Goal: Find contact information: Find contact information

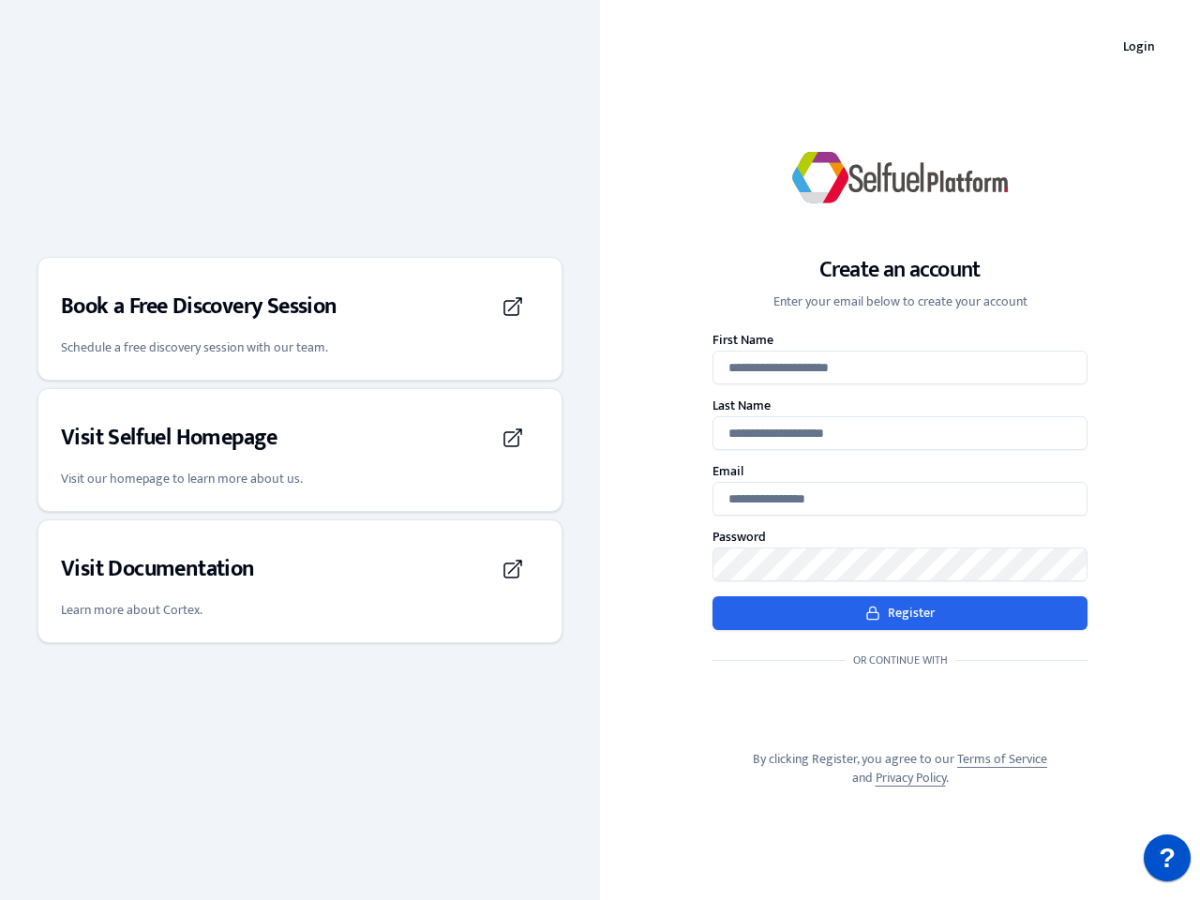
click at [600, 450] on div "Create an account Enter your email below to create your account First Name Last…" at bounding box center [900, 450] width 600 height 735
click at [300, 319] on h3 "Book a Free Discovery Session" at bounding box center [199, 307] width 277 height 30
click at [300, 450] on div "Visit Selfuel Homepage" at bounding box center [300, 438] width 478 height 53
click at [300, 581] on div "Visit Documentation" at bounding box center [300, 569] width 478 height 53
click at [1167, 858] on p "?" at bounding box center [1167, 858] width 17 height 47
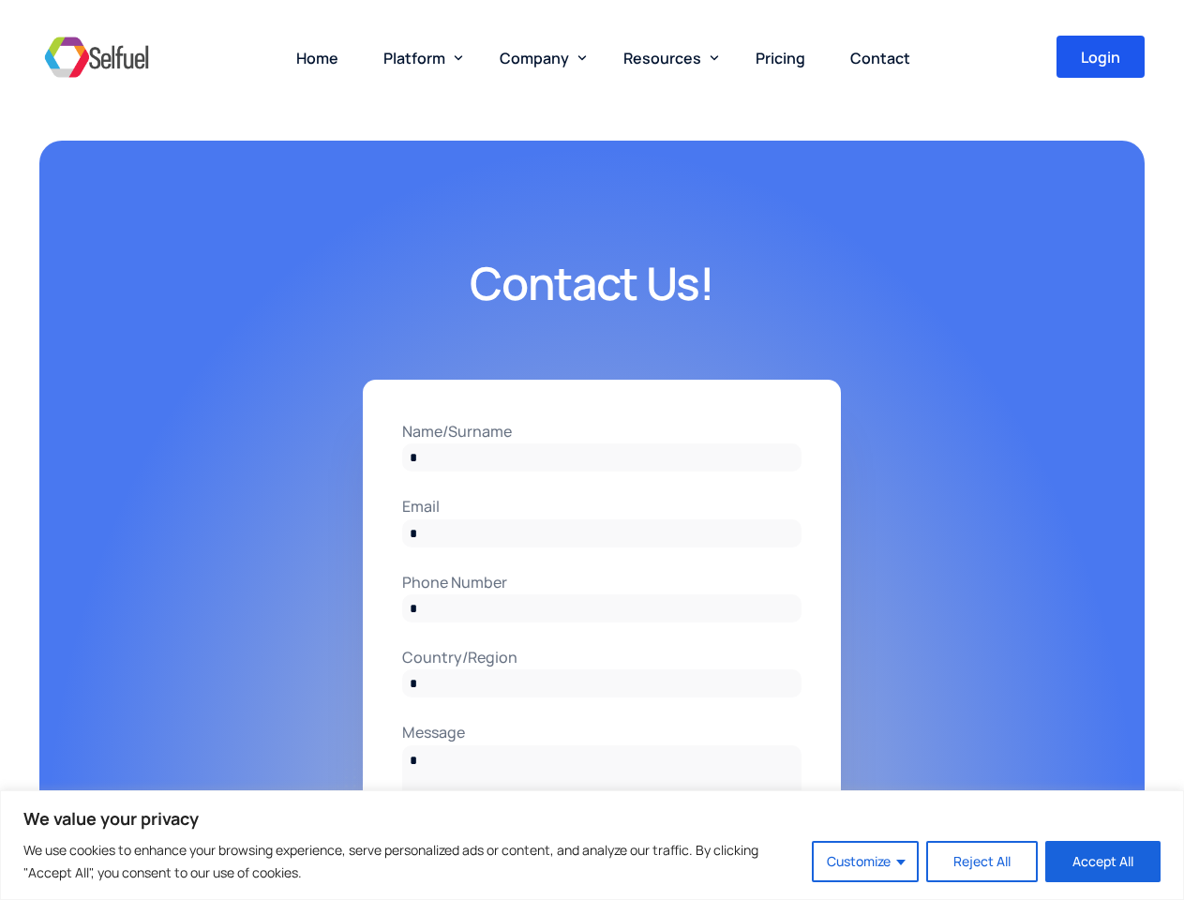
click at [592, 450] on input "Name/Surname" at bounding box center [601, 458] width 399 height 28
click at [866, 862] on button "Customize" at bounding box center [865, 861] width 107 height 41
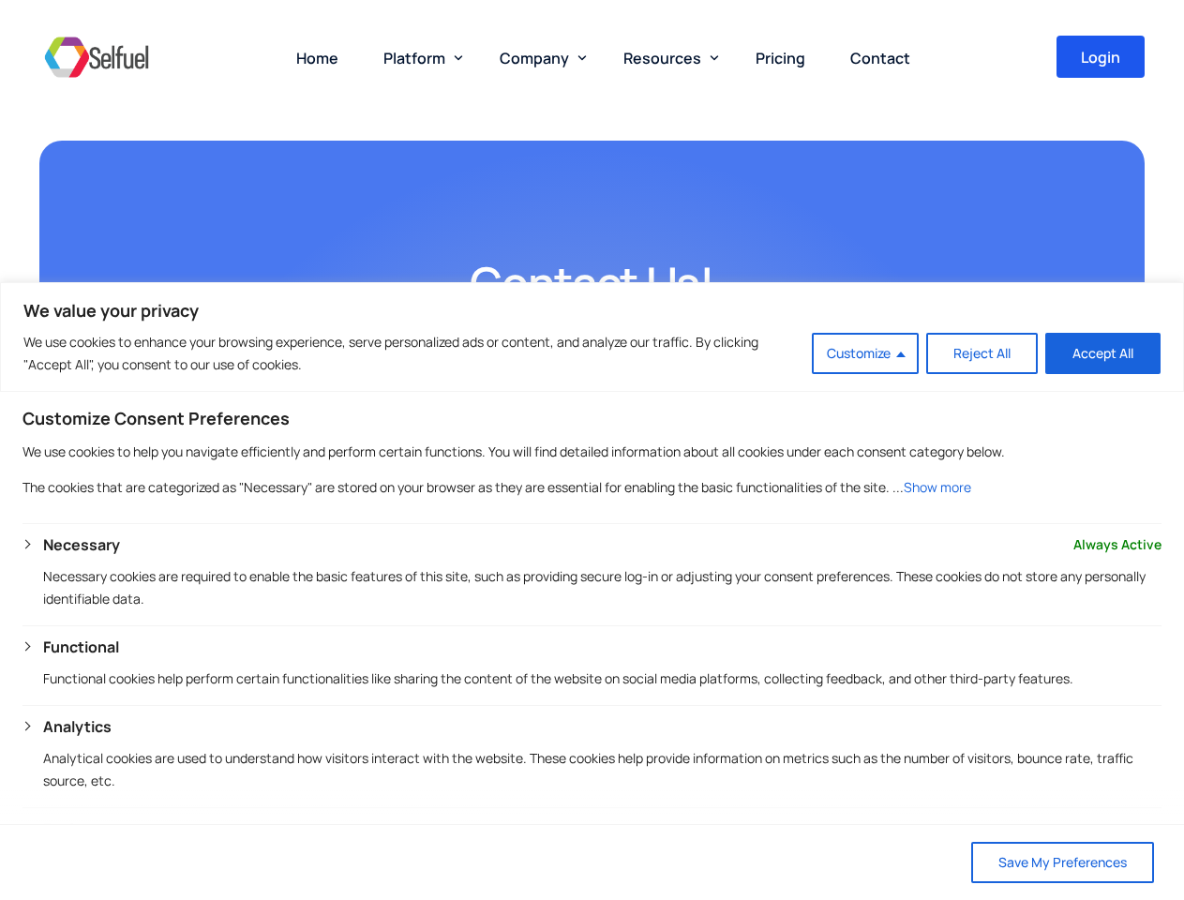
click at [419, 57] on span "Platform" at bounding box center [415, 58] width 62 height 21
click at [539, 57] on span "Company" at bounding box center [534, 58] width 69 height 21
click at [667, 57] on span "Resources" at bounding box center [663, 58] width 78 height 21
